Goal: Register for event/course

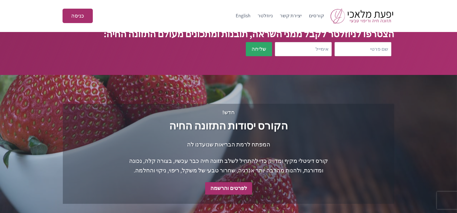
scroll to position [215, 0]
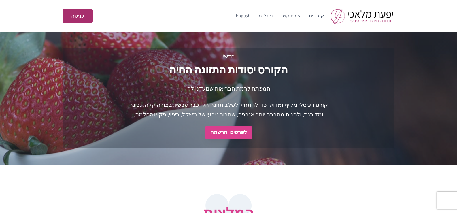
click at [226, 135] on strong "לפרטים והרשמה" at bounding box center [228, 132] width 37 height 7
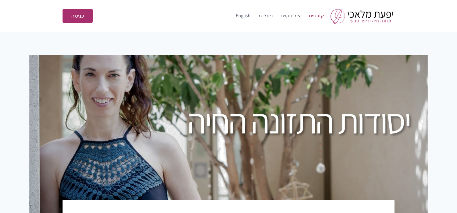
click at [320, 17] on link "קורסים" at bounding box center [316, 16] width 22 height 14
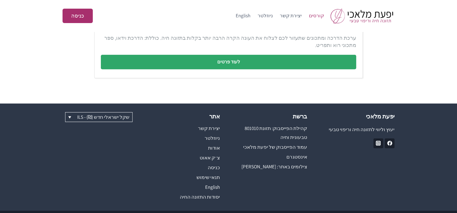
scroll to position [424, 0]
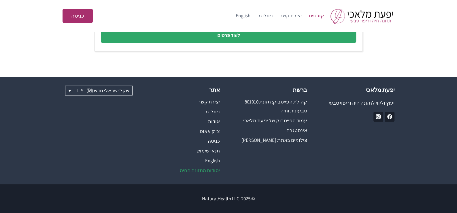
click at [209, 170] on link "יסודות התזונה החיה" at bounding box center [185, 171] width 70 height 10
